Goal: Task Accomplishment & Management: Manage account settings

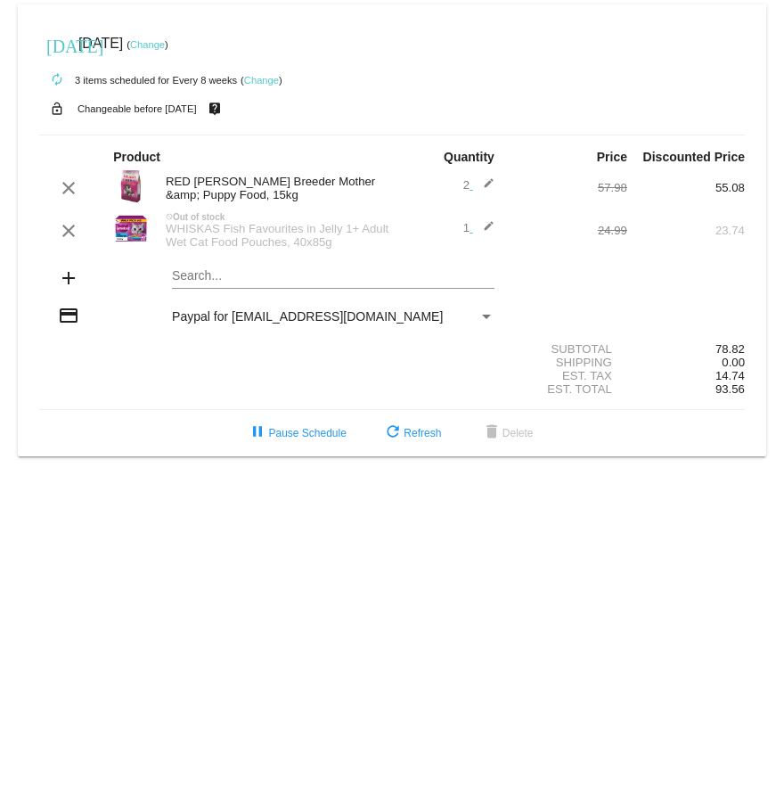
click at [165, 44] on link "Change" at bounding box center [147, 44] width 35 height 11
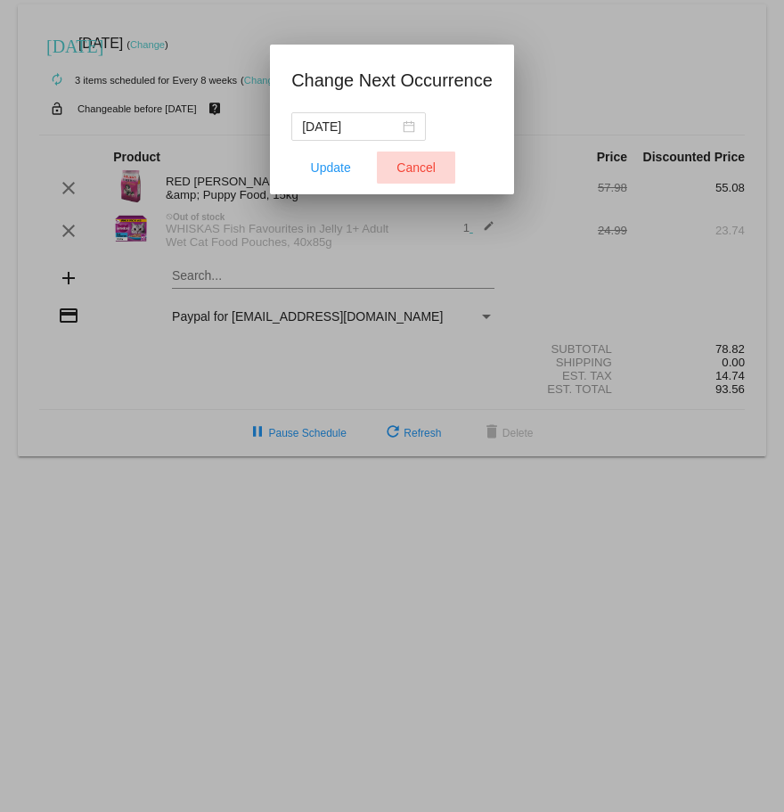
click at [419, 165] on span "Cancel" at bounding box center [416, 167] width 39 height 14
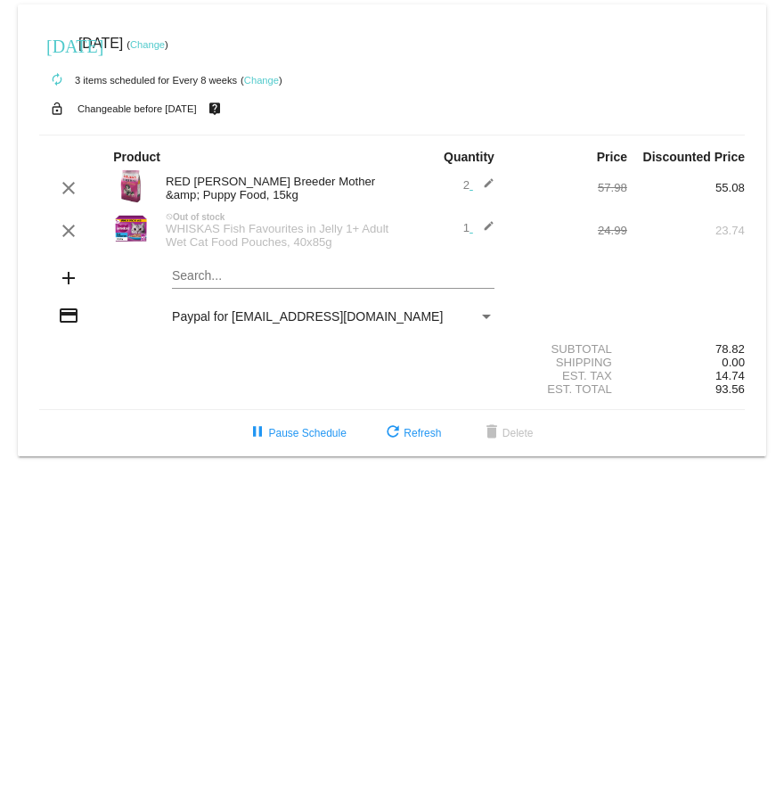
click at [165, 45] on link "Change" at bounding box center [147, 44] width 35 height 11
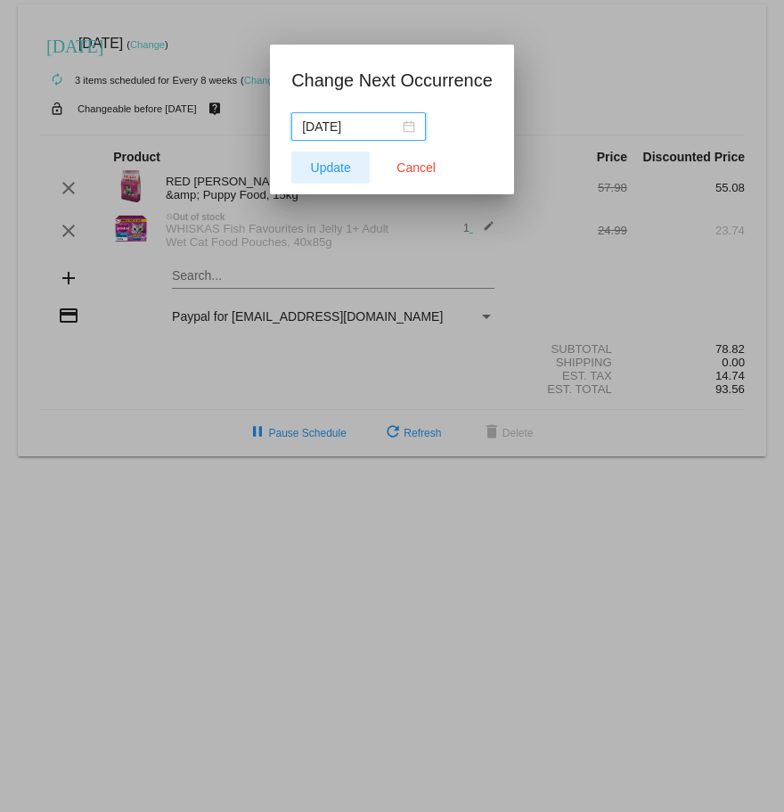
click at [340, 167] on span "Update" at bounding box center [331, 167] width 40 height 14
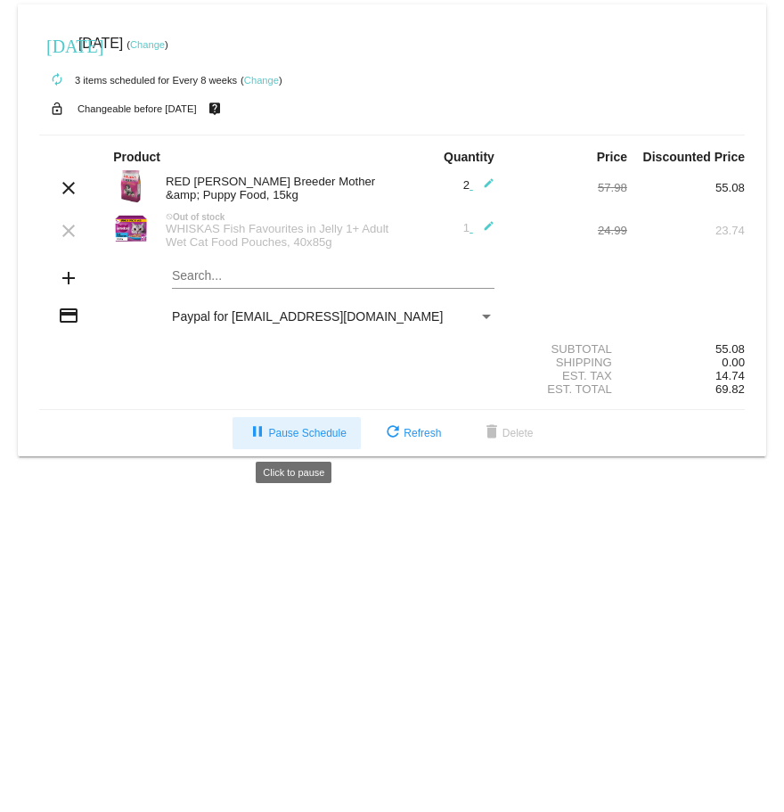
click at [314, 442] on button "pause Pause Schedule" at bounding box center [296, 433] width 127 height 32
click at [486, 317] on div "Payment Method" at bounding box center [486, 317] width 9 height 4
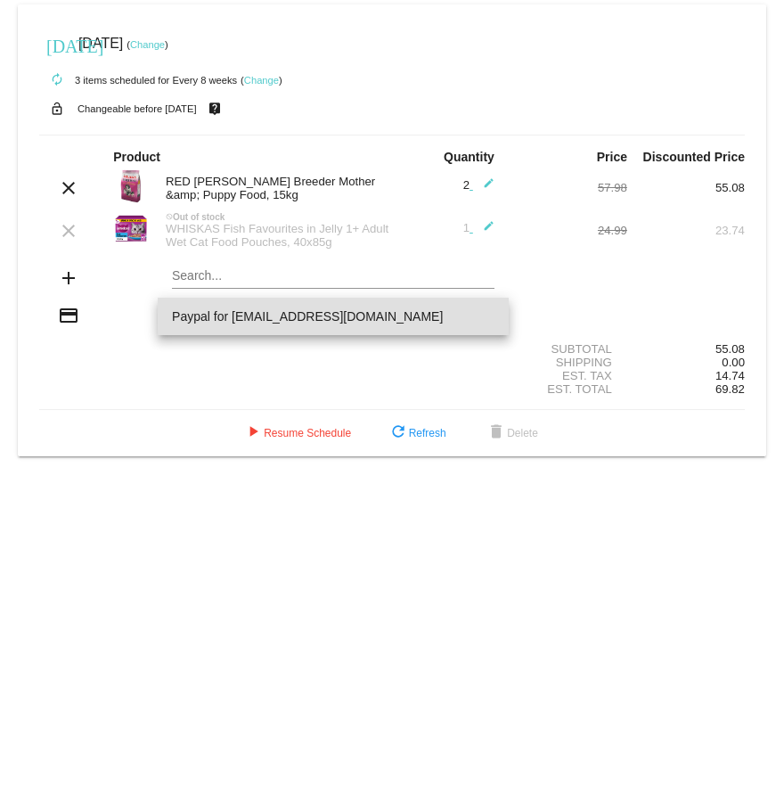
click at [486, 317] on span "Paypal for [EMAIL_ADDRESS][DOMAIN_NAME]" at bounding box center [333, 316] width 323 height 37
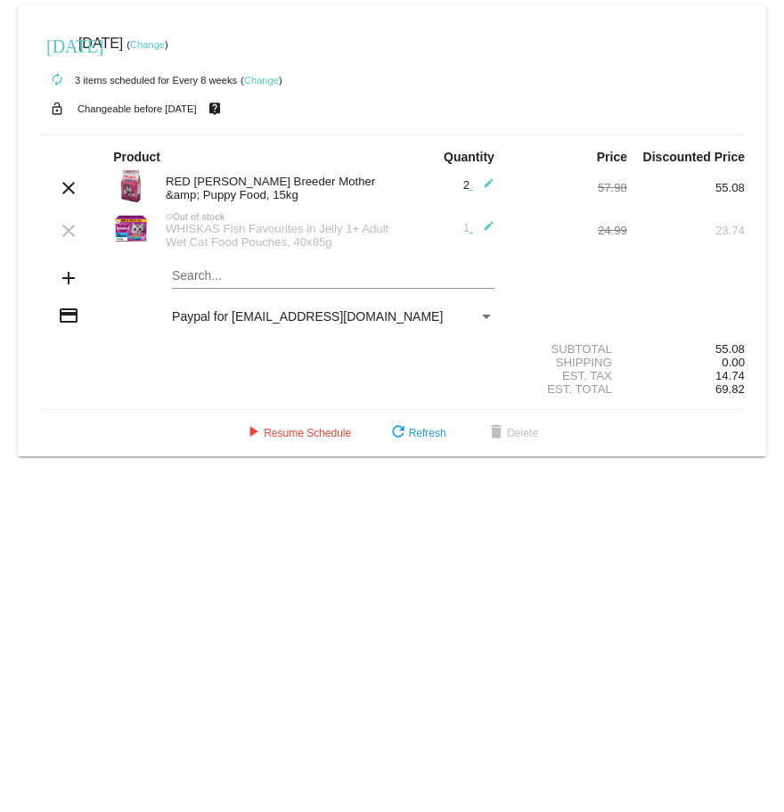
click at [485, 317] on div "Payment Method" at bounding box center [486, 317] width 9 height 4
click at [483, 315] on div "Payment Method" at bounding box center [486, 317] width 9 height 4
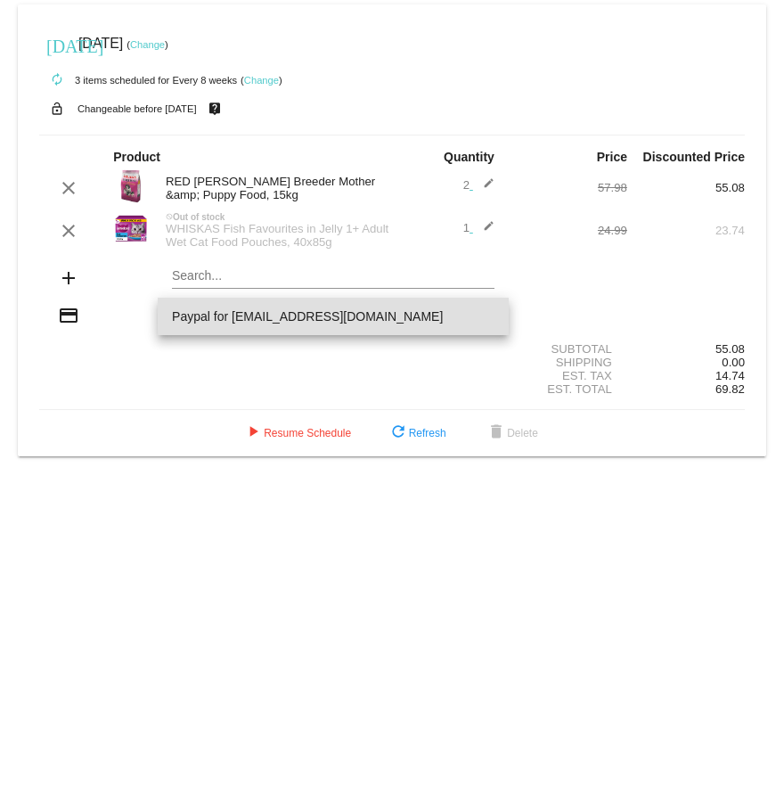
click at [483, 314] on span "Paypal for [EMAIL_ADDRESS][DOMAIN_NAME]" at bounding box center [333, 316] width 323 height 37
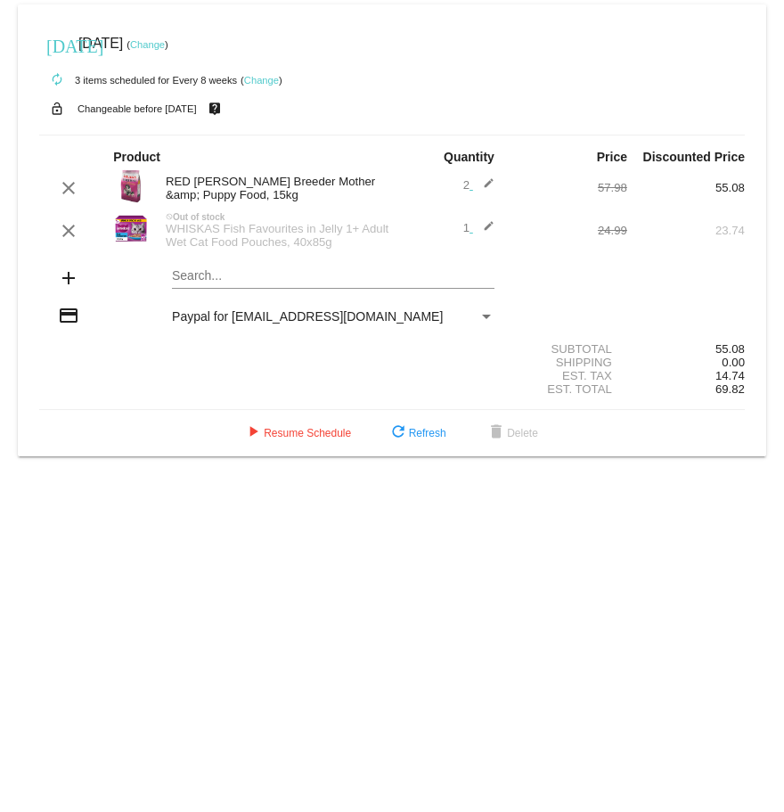
click at [257, 78] on link "Change" at bounding box center [261, 80] width 35 height 11
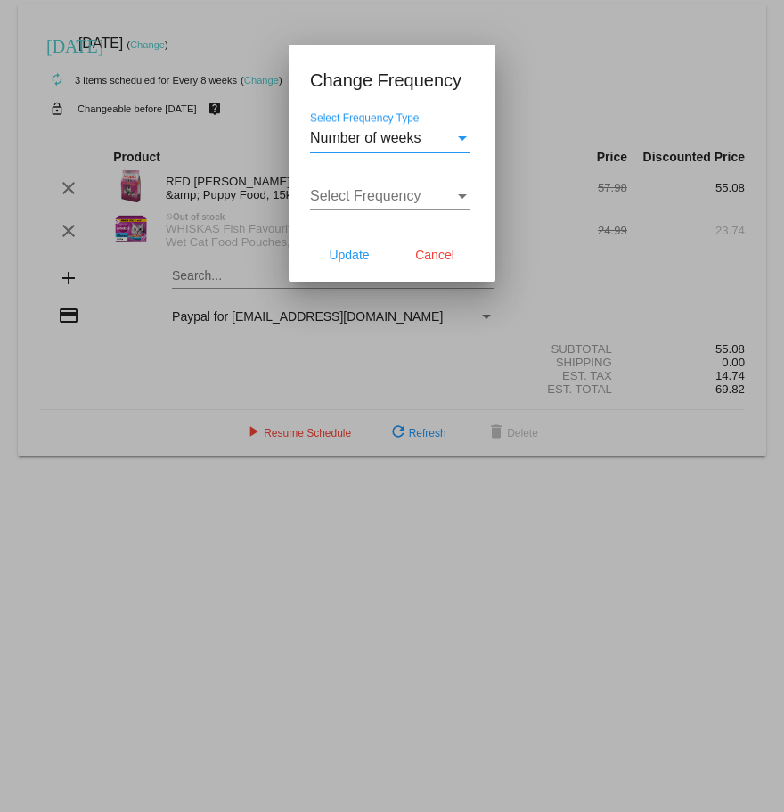
click at [450, 196] on div "Select Frequency" at bounding box center [382, 196] width 144 height 16
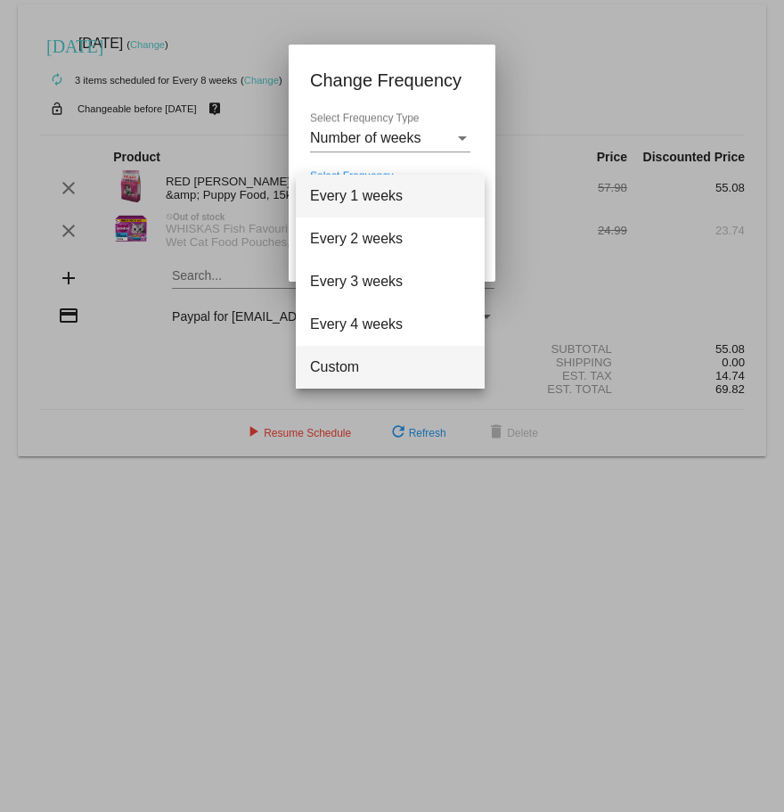
click at [388, 368] on span "Custom" at bounding box center [390, 367] width 160 height 43
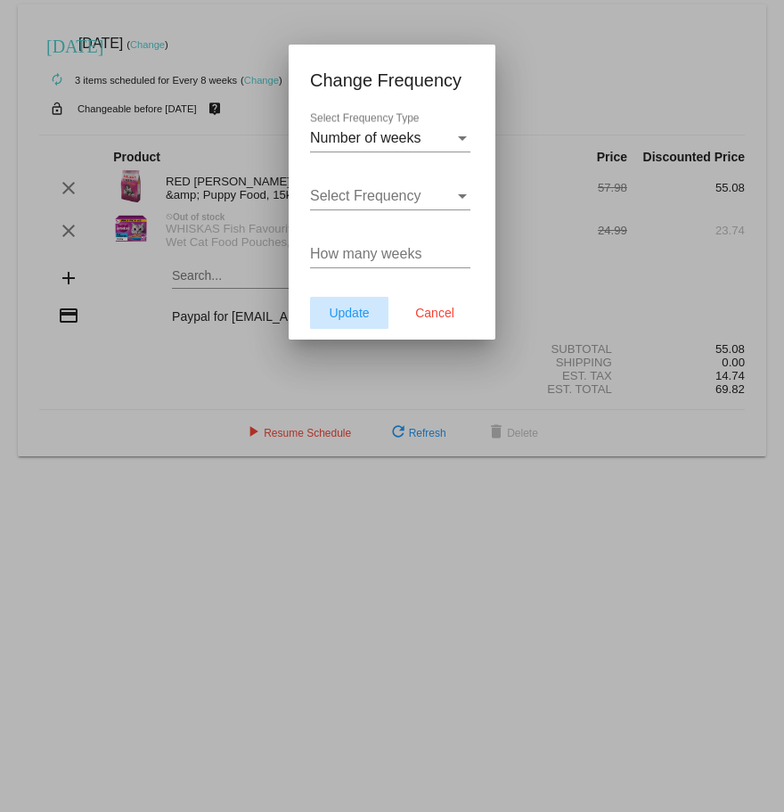
click at [361, 317] on span "Update" at bounding box center [349, 313] width 40 height 14
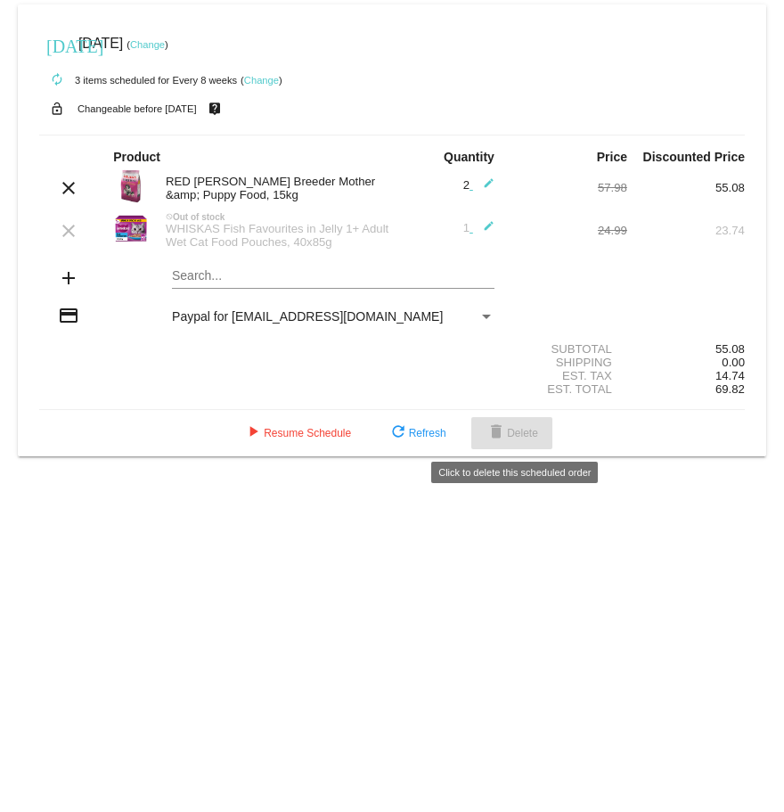
click at [519, 441] on button "delete Delete" at bounding box center [511, 433] width 81 height 32
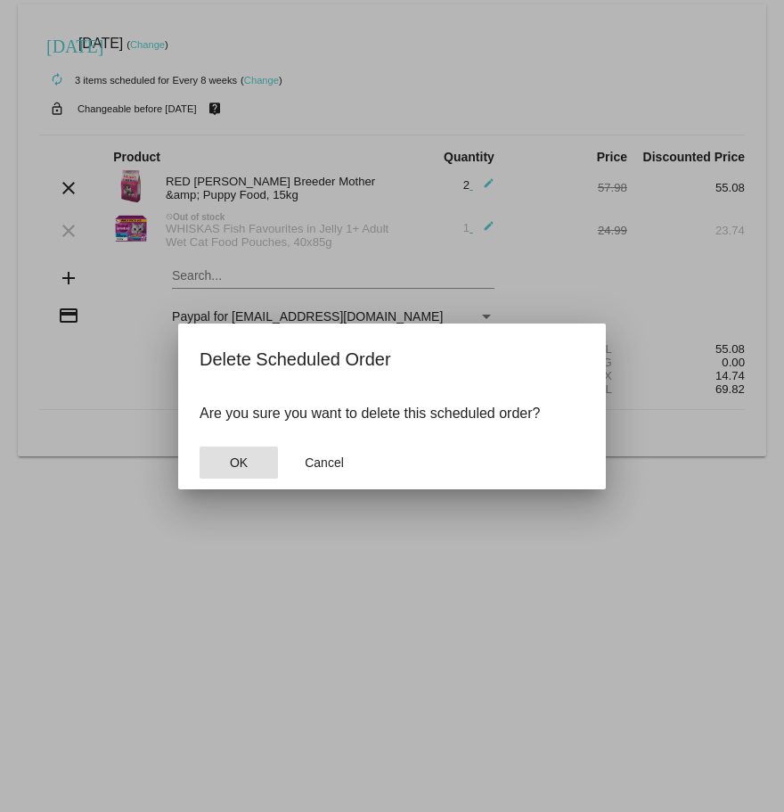
click at [244, 465] on span "OK" at bounding box center [239, 462] width 18 height 14
